Goal: Find contact information: Find contact information

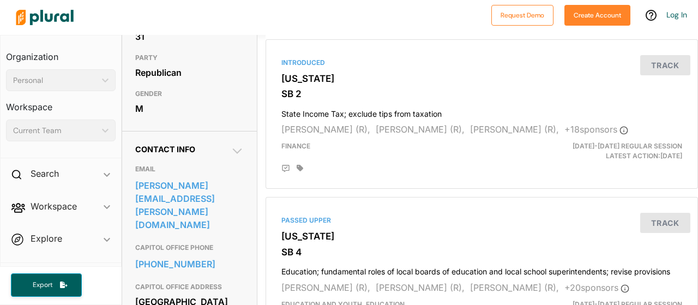
scroll to position [264, 0]
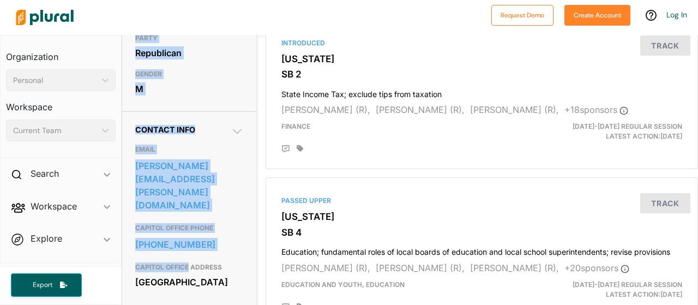
drag, startPoint x: 142, startPoint y: 122, endPoint x: 187, endPoint y: 251, distance: 137.0
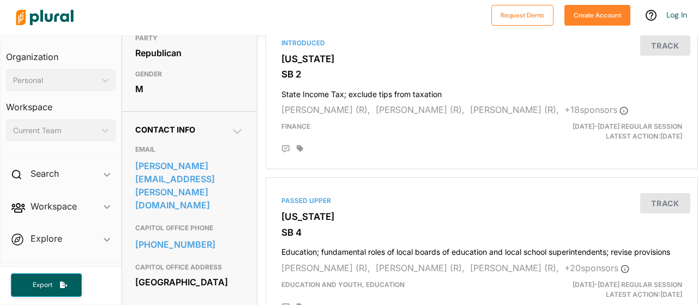
click at [205, 257] on div "CAPITOL OFFICE ADDRESS [GEOGRAPHIC_DATA]" at bounding box center [189, 275] width 108 height 36
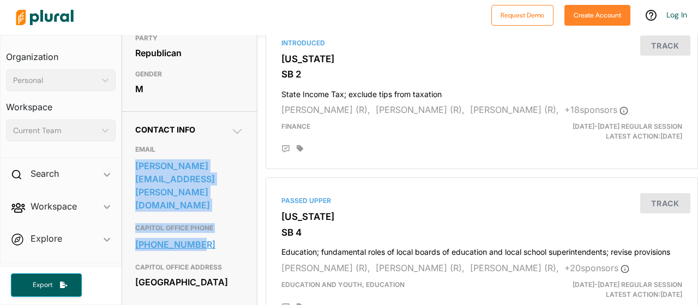
drag, startPoint x: 166, startPoint y: 164, endPoint x: 229, endPoint y: 245, distance: 102.5
click at [229, 245] on div "EMAIL [PERSON_NAME][EMAIL_ADDRESS][PERSON_NAME][DOMAIN_NAME] CAPITOL OFFICE PHO…" at bounding box center [189, 218] width 108 height 168
copy div "[PERSON_NAME][EMAIL_ADDRESS][PERSON_NAME][DOMAIN_NAME] CAPITOL OFFICE PHONE [PH…"
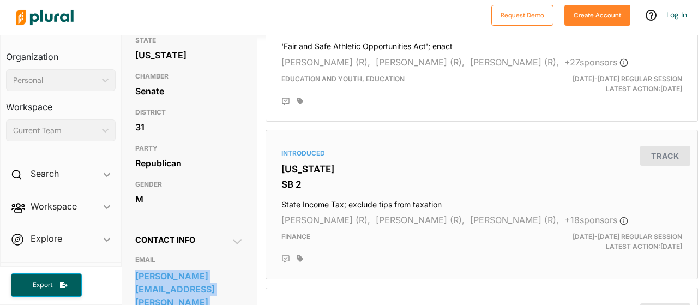
scroll to position [164, 0]
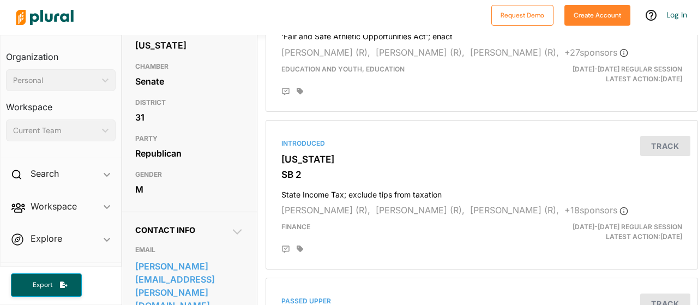
click at [252, 163] on div "TITLE Senator STATE [US_STATE] CHAMBER Senate DISTRICT 31 PARTY Republican GEND…" at bounding box center [189, 93] width 135 height 216
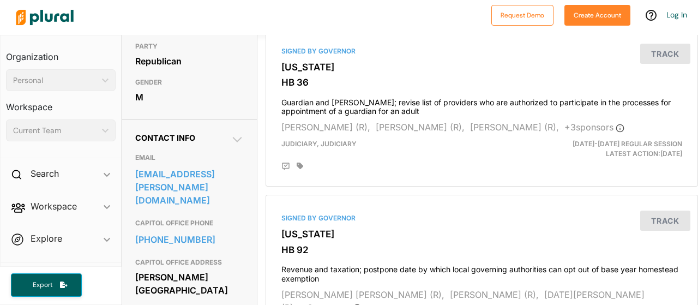
scroll to position [273, 0]
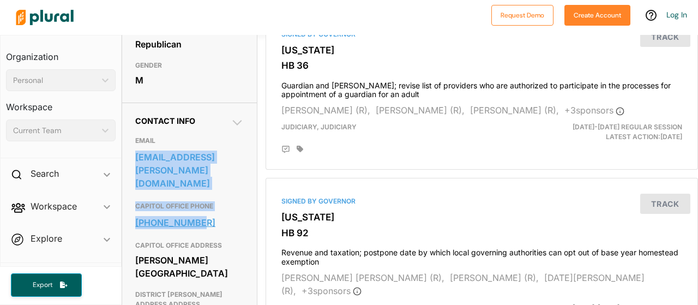
drag, startPoint x: 183, startPoint y: 165, endPoint x: 216, endPoint y: 228, distance: 71.4
click at [216, 228] on div "EMAIL [EMAIL_ADDRESS][PERSON_NAME][DOMAIN_NAME] CAPITOL OFFICE PHONE [PHONE_NUM…" at bounding box center [189, 232] width 108 height 214
copy div "[EMAIL_ADDRESS][PERSON_NAME][DOMAIN_NAME] CAPITOL OFFICE PHONE [PHONE_NUMBER]"
copy div "trey.kelley@house.ga.gov CAPITOL OFFICE PHONE 404-656-0188"
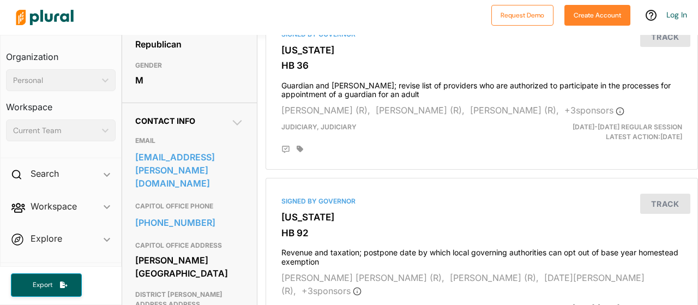
click at [208, 88] on div "M" at bounding box center [189, 80] width 108 height 16
click at [210, 88] on div "M" at bounding box center [189, 80] width 108 height 16
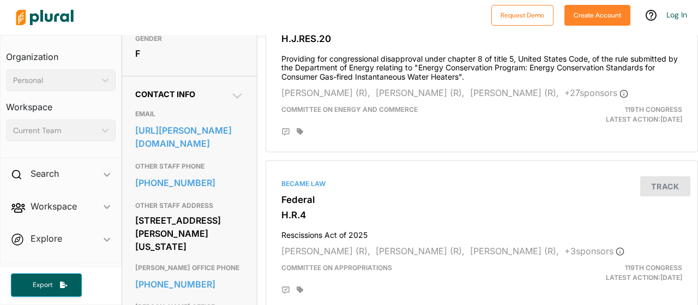
scroll to position [354, 0]
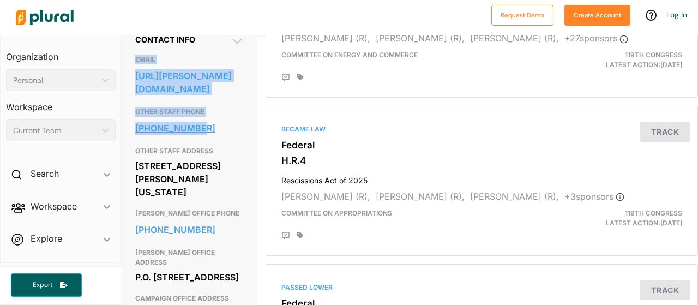
drag, startPoint x: 135, startPoint y: 100, endPoint x: 224, endPoint y: 165, distance: 110.3
click at [224, 165] on div "EMAIL https://greene.house.gov/contact/ OTHER STAFF PHONE 202-225-5211 OTHER ST…" at bounding box center [189, 246] width 108 height 404
copy div "EMAIL https://greene.house.gov/contact/ OTHER STAFF PHONE 202-225-5211"
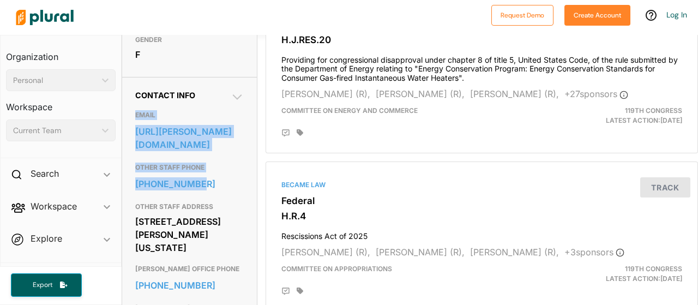
scroll to position [299, 0]
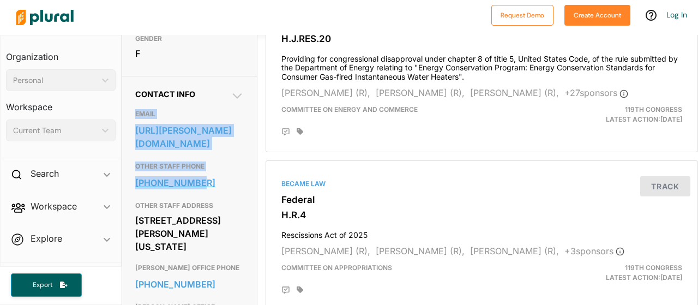
copy div "EMAIL https://greene.house.gov/contact/ OTHER STAFF PHONE 202-225-5211"
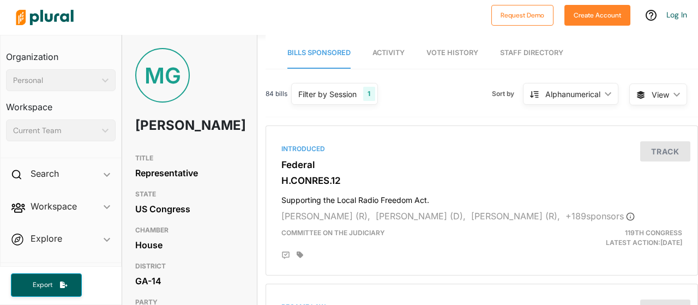
scroll to position [0, 0]
